Goal: Task Accomplishment & Management: Manage account settings

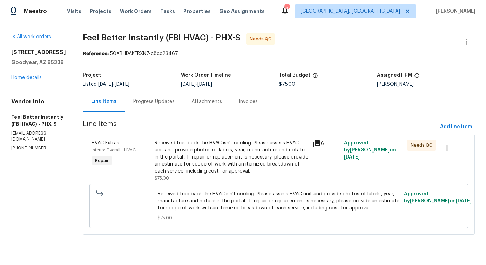
click at [145, 102] on div "Progress Updates" at bounding box center [153, 101] width 41 height 7
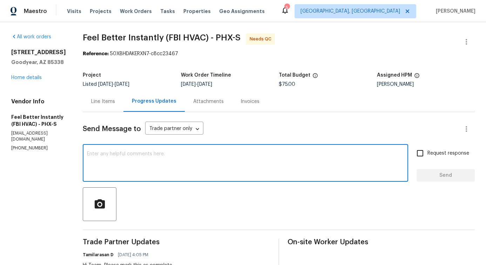
click at [164, 159] on textarea at bounding box center [245, 163] width 317 height 25
click at [147, 149] on div "x ​" at bounding box center [246, 164] width 326 height 36
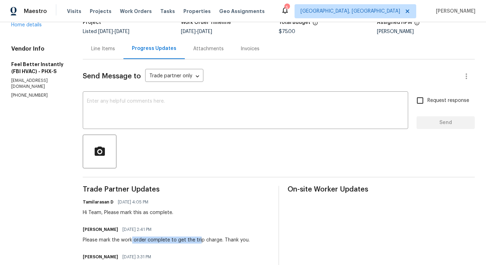
drag, startPoint x: 125, startPoint y: 237, endPoint x: 204, endPoint y: 238, distance: 78.6
click at [194, 238] on div "Please mark the work order complete to get the trip charge. Thank you." at bounding box center [166, 239] width 167 height 7
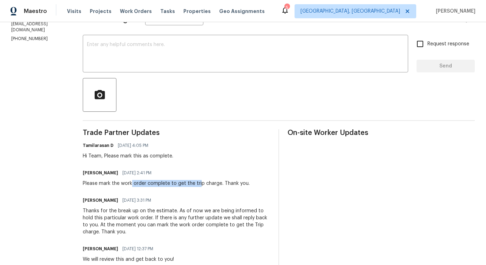
scroll to position [0, 0]
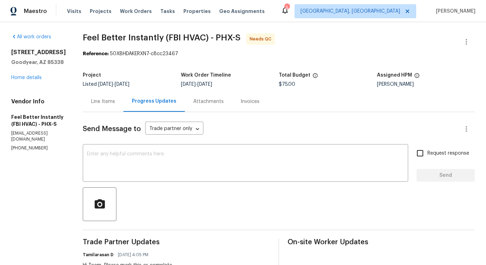
click at [106, 101] on div "Line Items" at bounding box center [103, 101] width 24 height 7
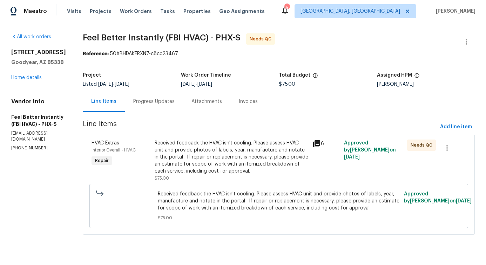
click at [251, 160] on div "Received feedback the HVAC isn't cooling. Please assess HVAC unit and provide p…" at bounding box center [232, 156] width 154 height 35
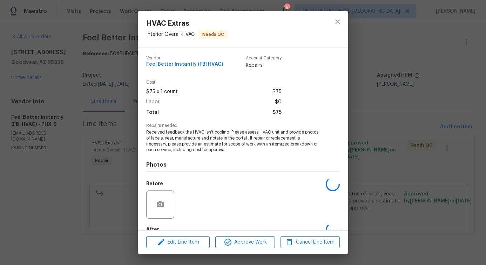
scroll to position [41, 0]
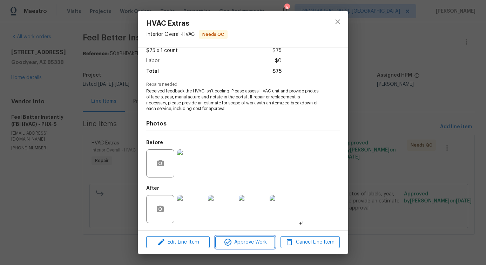
click at [247, 240] on span "Approve Work" at bounding box center [245, 242] width 55 height 9
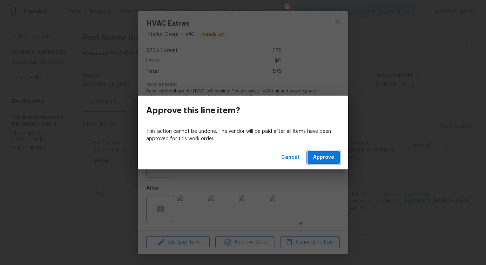
click at [323, 160] on span "Approve" at bounding box center [323, 157] width 21 height 9
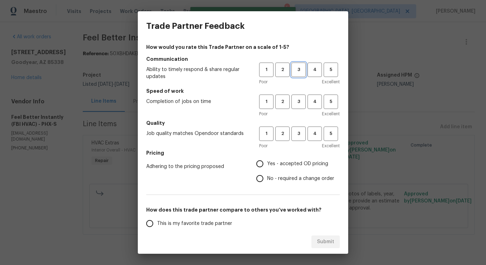
click at [292, 71] on span "3" at bounding box center [298, 70] width 13 height 8
click at [295, 106] on button "3" at bounding box center [299, 101] width 14 height 14
click at [293, 133] on span "3" at bounding box center [298, 133] width 13 height 8
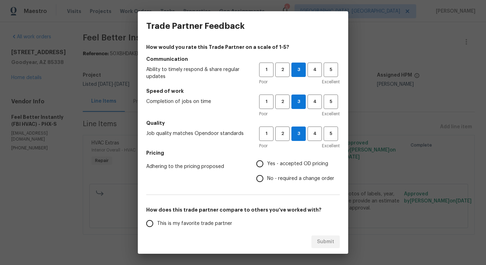
click at [278, 158] on label "Yes - accepted OD pricing" at bounding box center [294, 163] width 82 height 15
click at [267, 158] on input "Yes - accepted OD pricing" at bounding box center [260, 163] width 15 height 15
radio input "true"
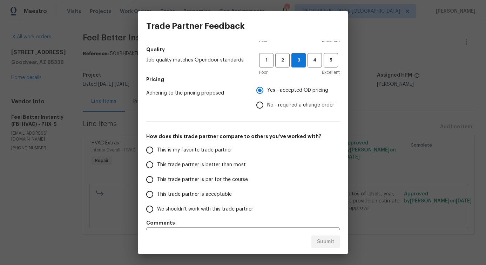
scroll to position [92, 0]
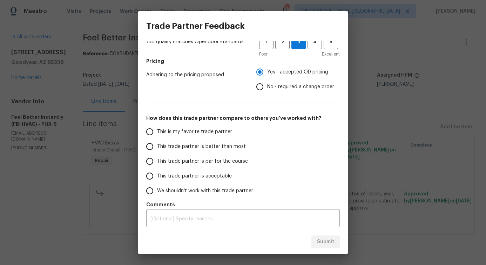
click at [235, 147] on span "This trade partner is better than most" at bounding box center [201, 146] width 89 height 7
click at [157, 147] on input "This trade partner is better than most" at bounding box center [149, 146] width 15 height 15
click at [326, 245] on span "Submit" at bounding box center [325, 241] width 17 height 9
radio input "true"
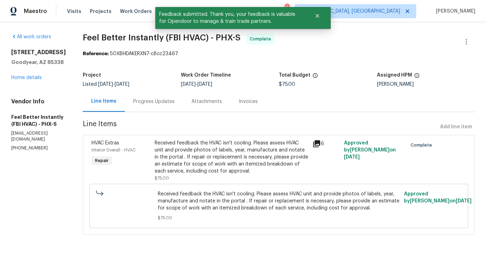
click at [159, 102] on div "Progress Updates" at bounding box center [153, 101] width 41 height 7
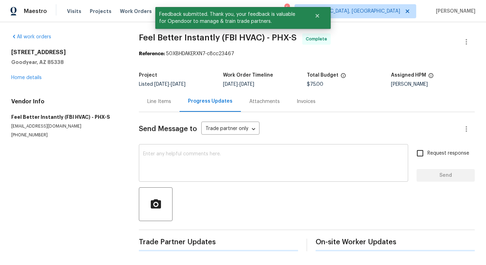
click at [178, 155] on textarea at bounding box center [273, 163] width 261 height 25
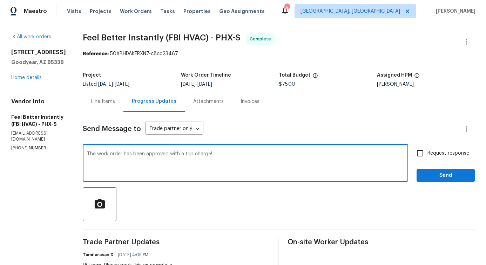
type textarea "The work order has been approved with a trip charge!"
click at [432, 178] on span "Send" at bounding box center [445, 175] width 47 height 9
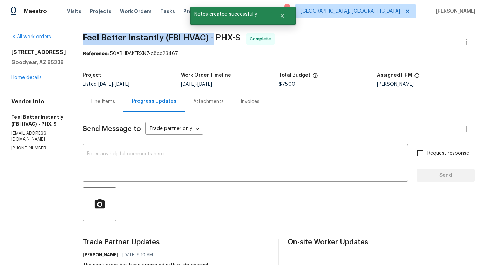
drag, startPoint x: 78, startPoint y: 36, endPoint x: 209, endPoint y: 36, distance: 130.9
click at [209, 36] on span "Feel Better Instantly (FBI HVAC) - PHX-S" at bounding box center [162, 37] width 158 height 8
copy span "Feel Better Instantly (FBI HVAC) -"
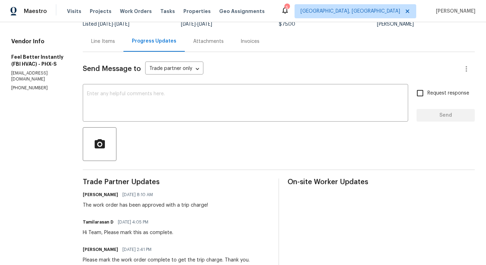
scroll to position [72, 0]
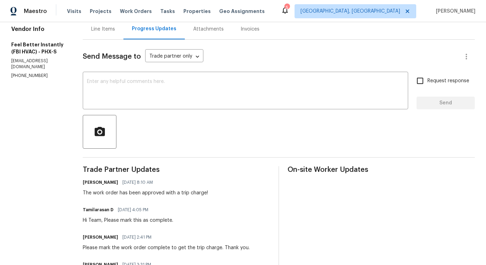
click at [130, 194] on div "The work order has been approved with a trip charge!" at bounding box center [145, 192] width 125 height 7
copy div "The work order has been approved with a trip charge!"
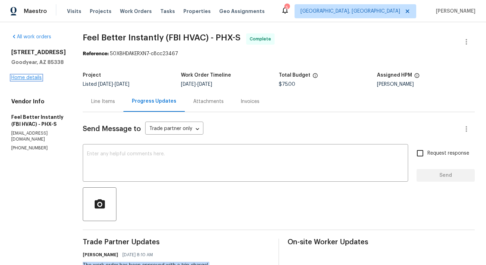
click at [21, 79] on link "Home details" at bounding box center [26, 77] width 31 height 5
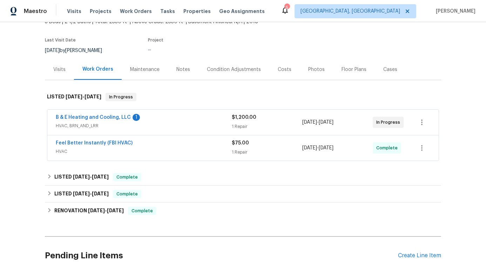
scroll to position [49, 0]
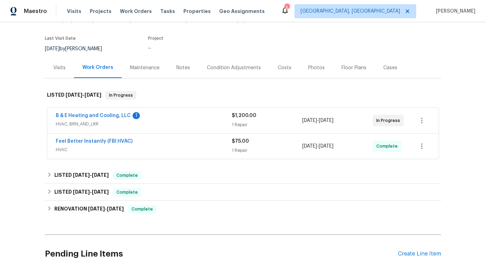
click at [108, 113] on span "B & E Heating and Cooling, LLC" at bounding box center [93, 115] width 75 height 7
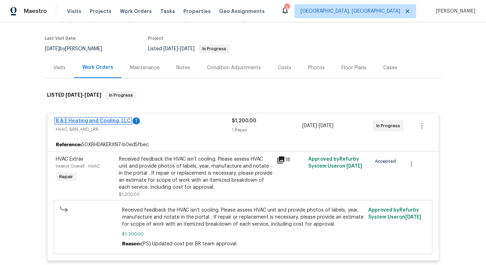
click at [99, 122] on link "B & E Heating and Cooling, LLC" at bounding box center [93, 120] width 75 height 5
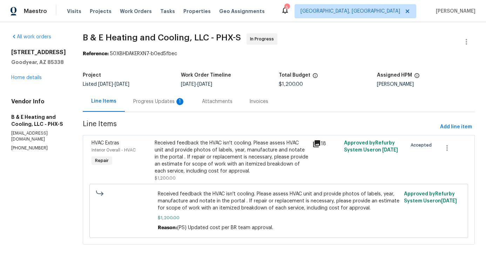
click at [161, 100] on div "Progress Updates 1" at bounding box center [159, 101] width 52 height 7
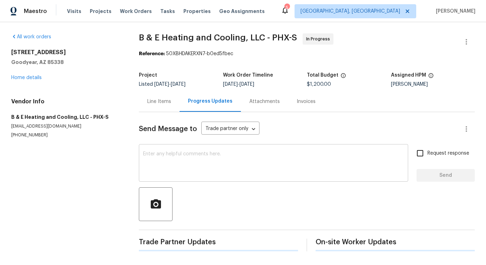
click at [173, 157] on textarea at bounding box center [273, 163] width 261 height 25
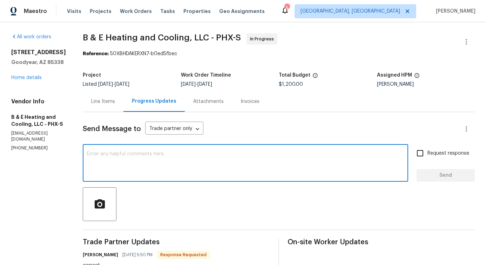
click at [115, 102] on div "Line Items" at bounding box center [103, 101] width 24 height 7
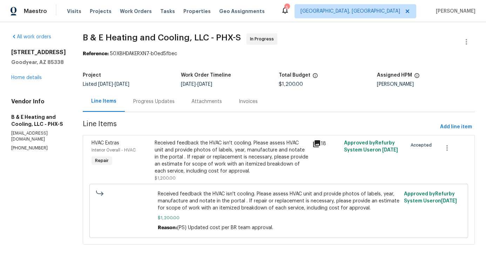
scroll to position [5, 0]
click at [157, 98] on div "Progress Updates" at bounding box center [153, 101] width 41 height 7
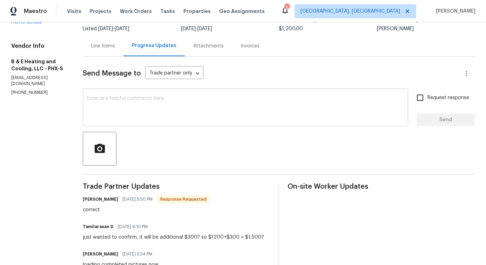
scroll to position [60, 0]
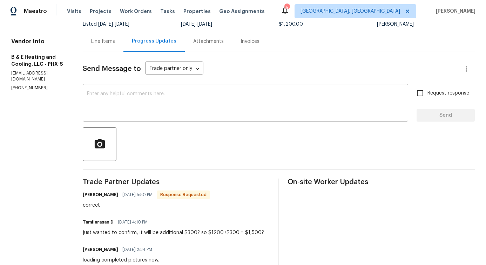
click at [154, 102] on textarea at bounding box center [245, 103] width 317 height 25
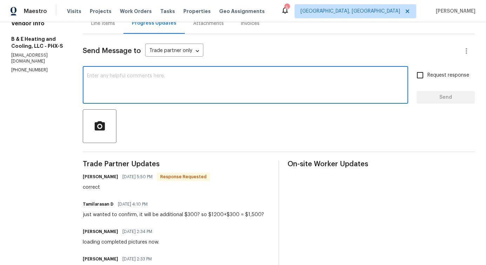
scroll to position [76, 0]
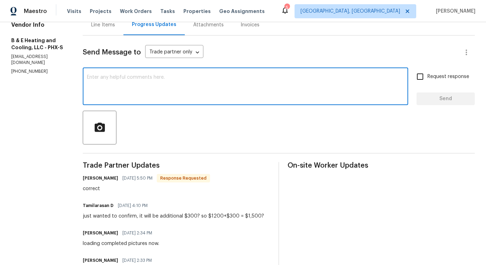
click at [219, 215] on div "just wanted to confirm, it will be additional $300? so $1200+$300 = $1,500?" at bounding box center [173, 215] width 181 height 7
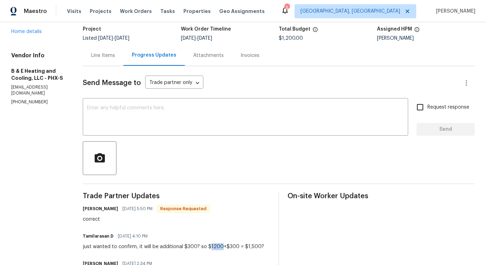
scroll to position [48, 0]
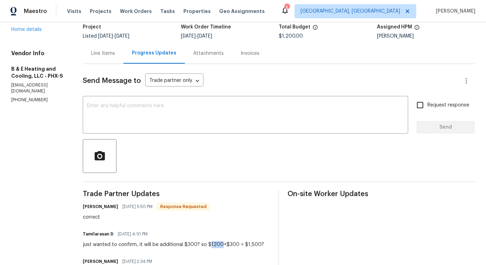
click at [234, 245] on div "just wanted to confirm, it will be additional $300? so $1200+$300 = $1,500?" at bounding box center [173, 244] width 181 height 7
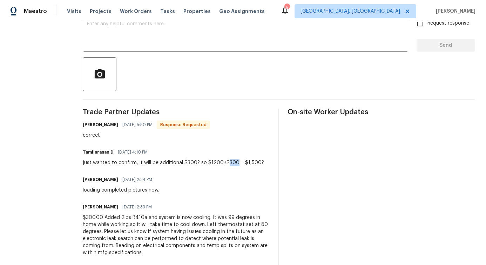
scroll to position [0, 0]
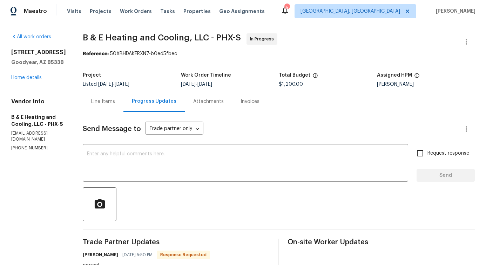
click at [109, 103] on div "Line Items" at bounding box center [103, 101] width 24 height 7
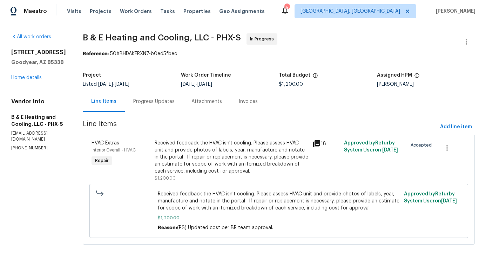
click at [213, 153] on div "Received feedback the HVAC isn't cooling. Please assess HVAC unit and provide p…" at bounding box center [232, 156] width 154 height 35
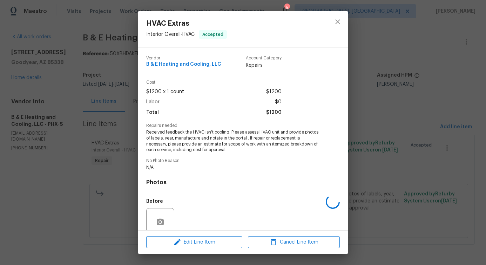
scroll to position [59, 0]
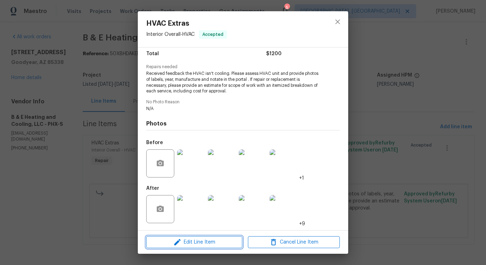
click at [186, 245] on span "Edit Line Item" at bounding box center [194, 242] width 92 height 9
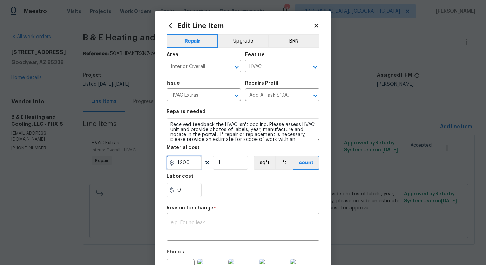
click at [179, 164] on input "1200" at bounding box center [184, 162] width 35 height 14
type input "1500"
click at [197, 230] on textarea at bounding box center [243, 227] width 145 height 15
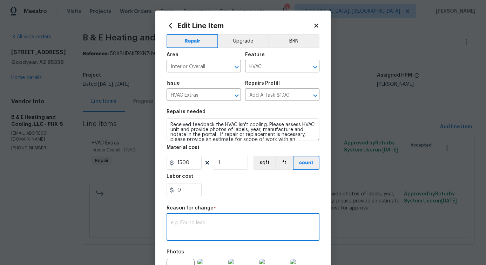
paste textarea
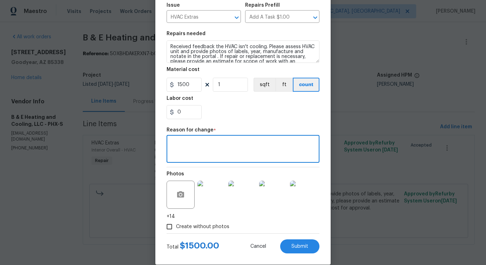
scroll to position [76, 0]
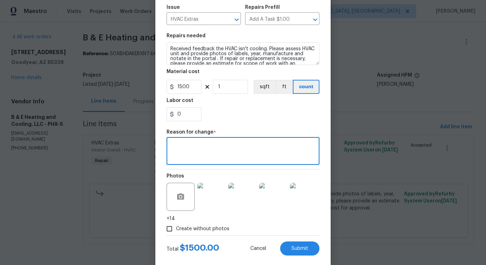
click at [191, 151] on textarea at bounding box center [243, 151] width 145 height 15
paste textarea
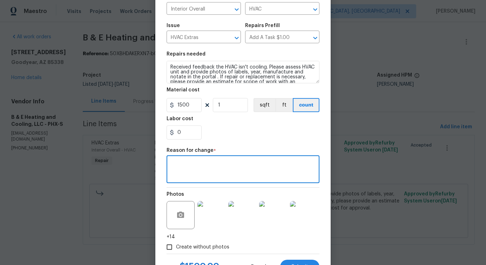
scroll to position [0, 0]
click at [203, 178] on div "x ​" at bounding box center [243, 170] width 153 height 26
paste textarea "(PS) Updated per vendor's final cost."
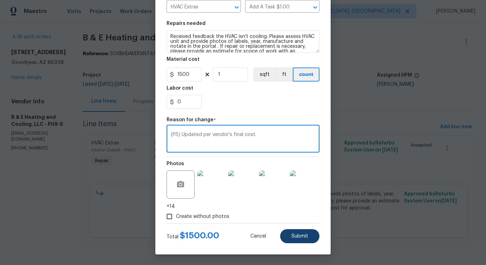
type textarea "(PS) Updated per vendor's final cost."
click at [292, 234] on span "Submit" at bounding box center [300, 235] width 17 height 5
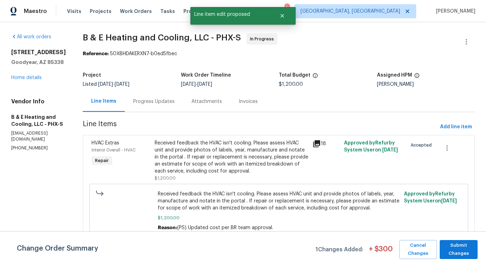
scroll to position [0, 0]
click at [462, 256] on span "Submit Changes" at bounding box center [459, 249] width 31 height 16
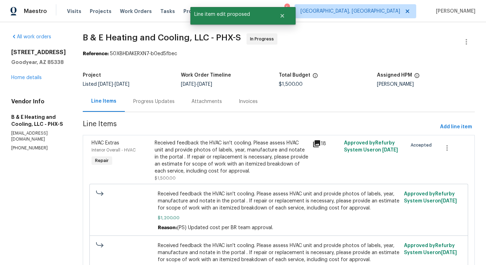
click at [154, 102] on div "Progress Updates" at bounding box center [153, 101] width 41 height 7
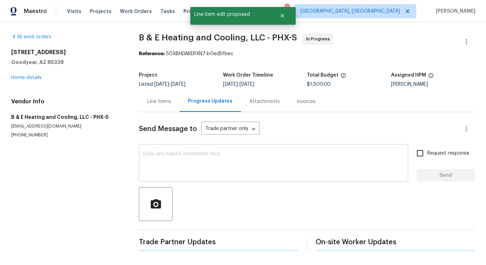
click at [156, 165] on textarea at bounding box center [273, 163] width 261 height 25
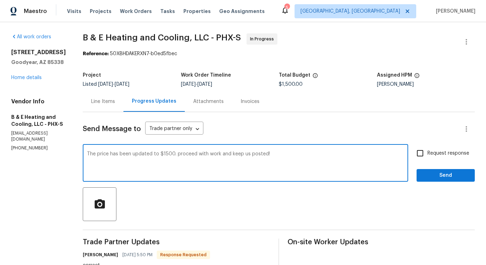
type textarea "The price has been updated to $1500. proceed with work and keep us posted!"
click at [436, 177] on span "Send" at bounding box center [445, 175] width 47 height 9
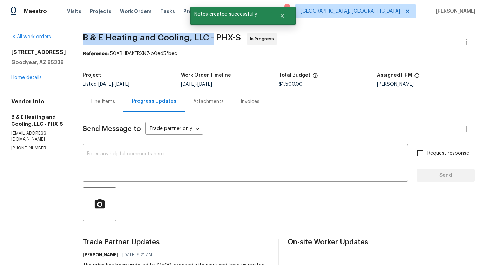
drag, startPoint x: 89, startPoint y: 36, endPoint x: 219, endPoint y: 40, distance: 129.9
copy span "B & E Heating and Cooling, LLC -"
